Goal: Understand process/instructions

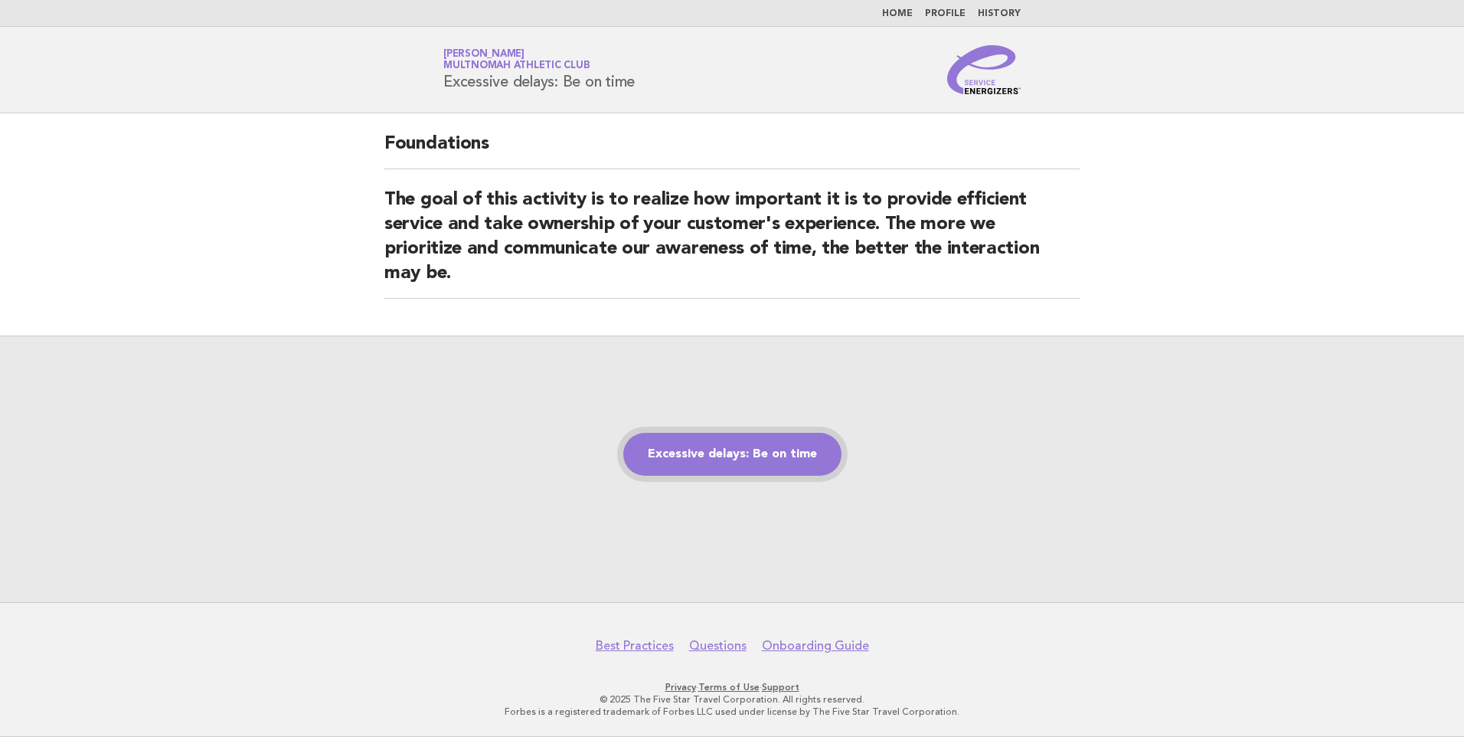
click at [738, 445] on link "Excessive delays: Be on time" at bounding box center [732, 454] width 218 height 43
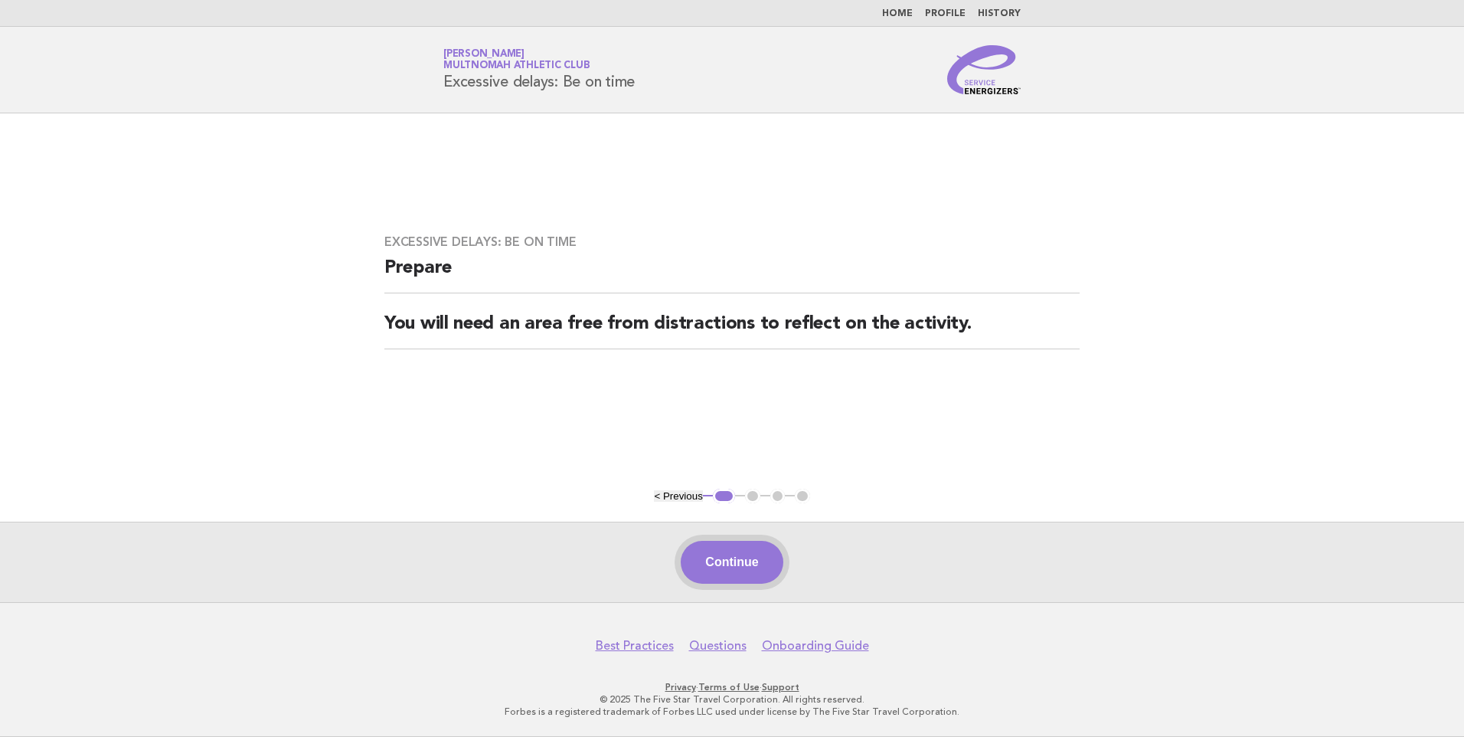
click at [724, 561] on button "Continue" at bounding box center [732, 562] width 102 height 43
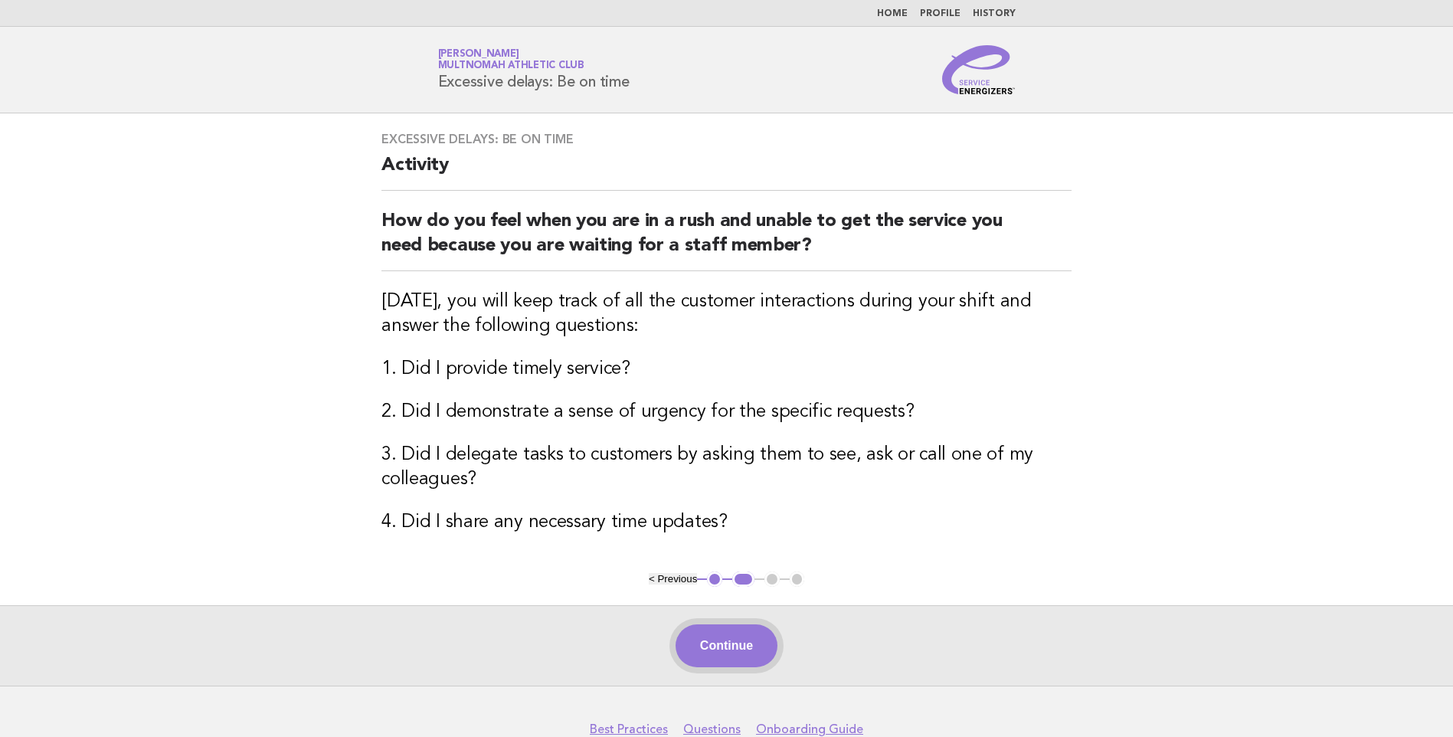
click at [728, 645] on button "Continue" at bounding box center [726, 645] width 102 height 43
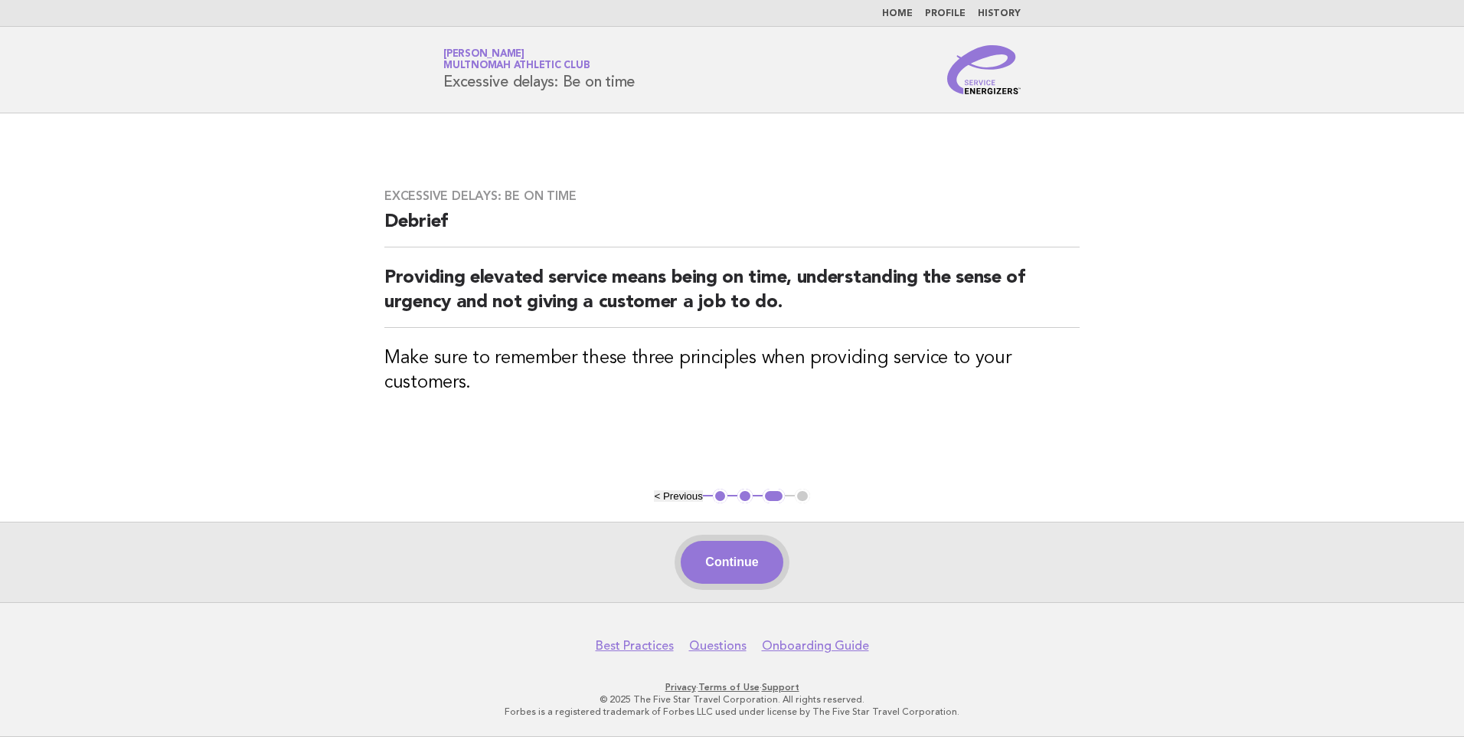
click at [750, 554] on button "Continue" at bounding box center [732, 562] width 102 height 43
